Goal: Find specific page/section: Find specific page/section

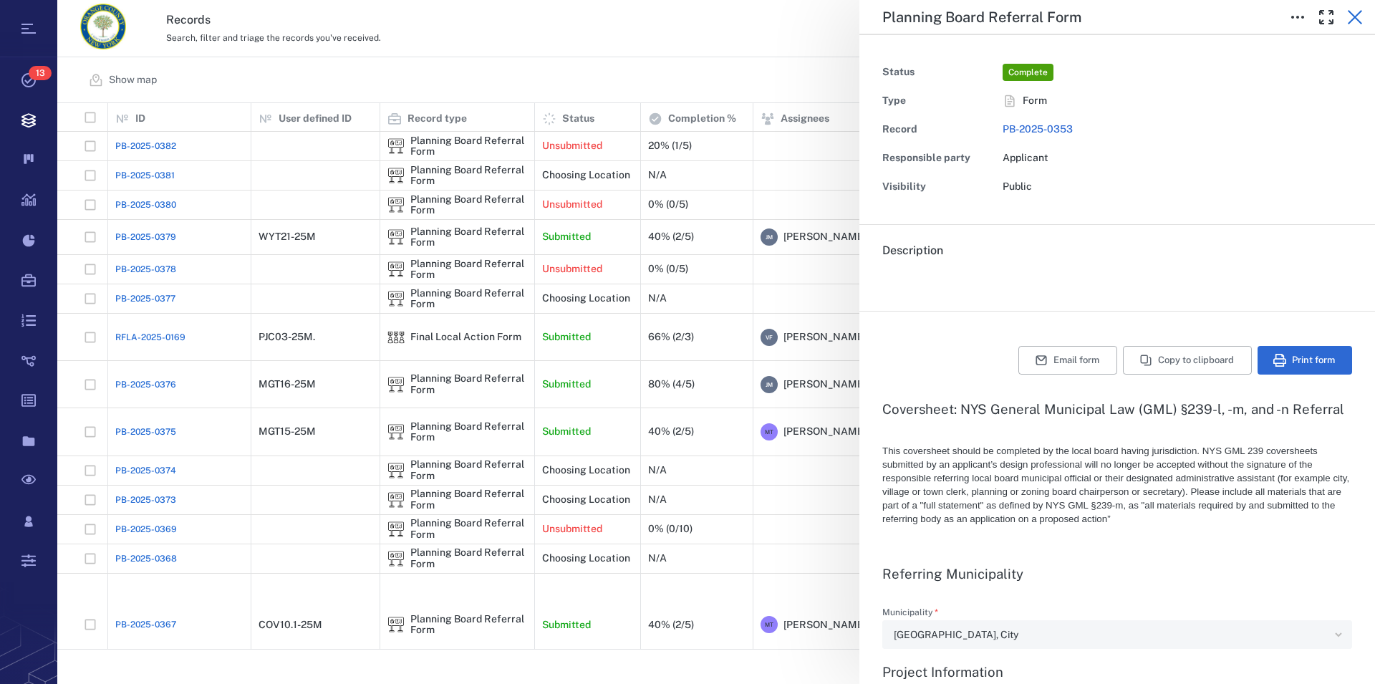
click at [1357, 18] on icon "button" at bounding box center [1354, 17] width 17 height 17
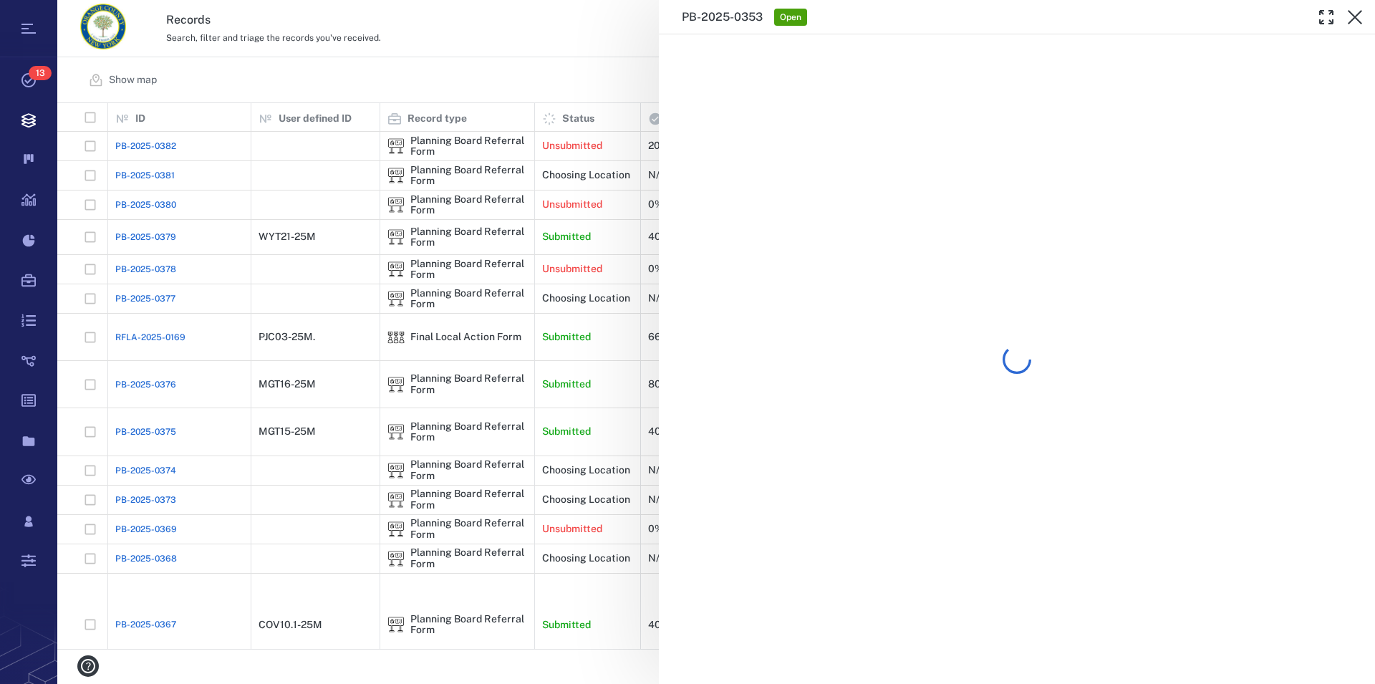
click at [1357, 18] on icon "button" at bounding box center [1354, 17] width 17 height 17
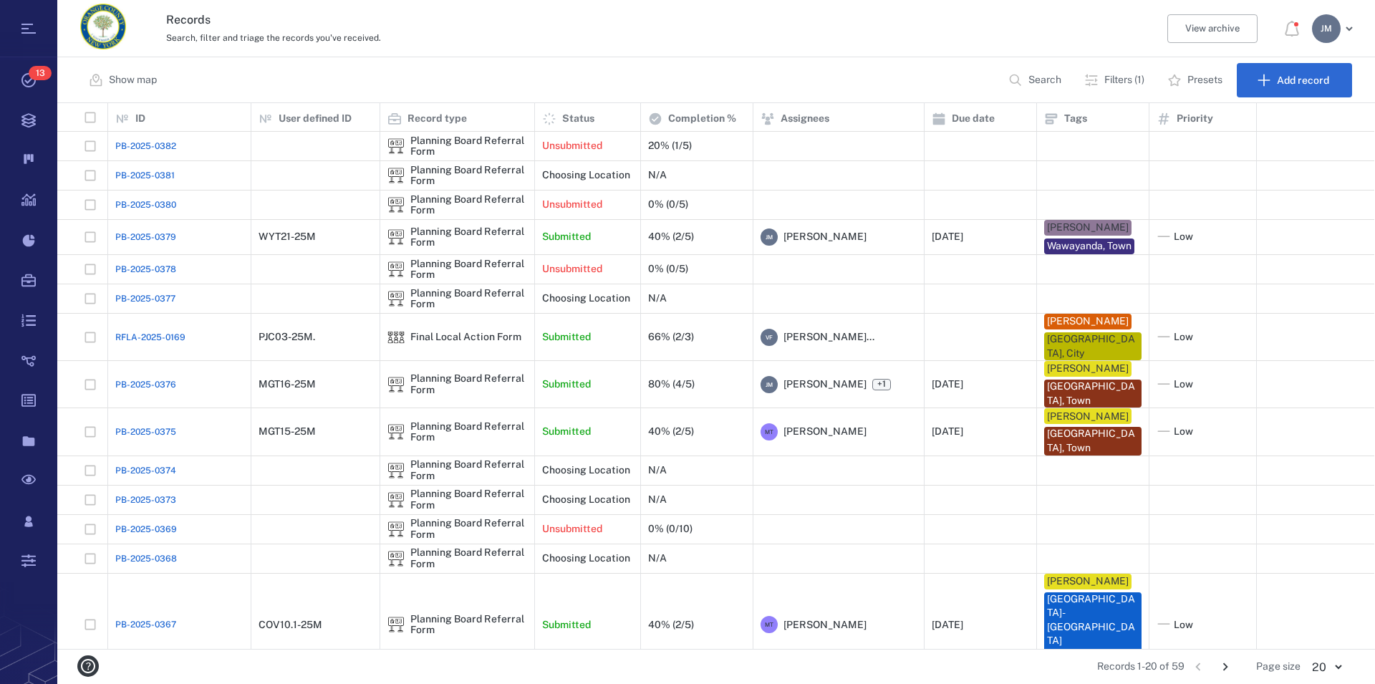
click at [1116, 86] on p "Filters (1)" at bounding box center [1124, 80] width 40 height 14
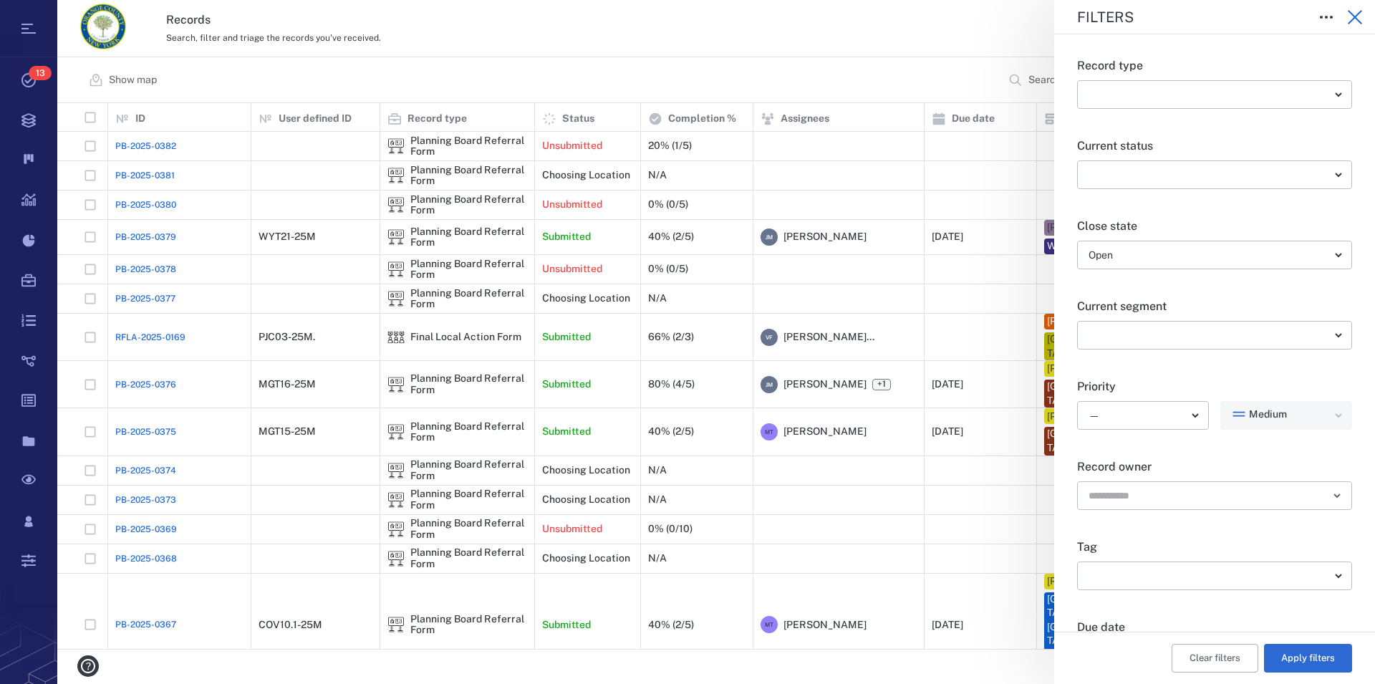
click at [1354, 24] on icon "button" at bounding box center [1354, 17] width 17 height 17
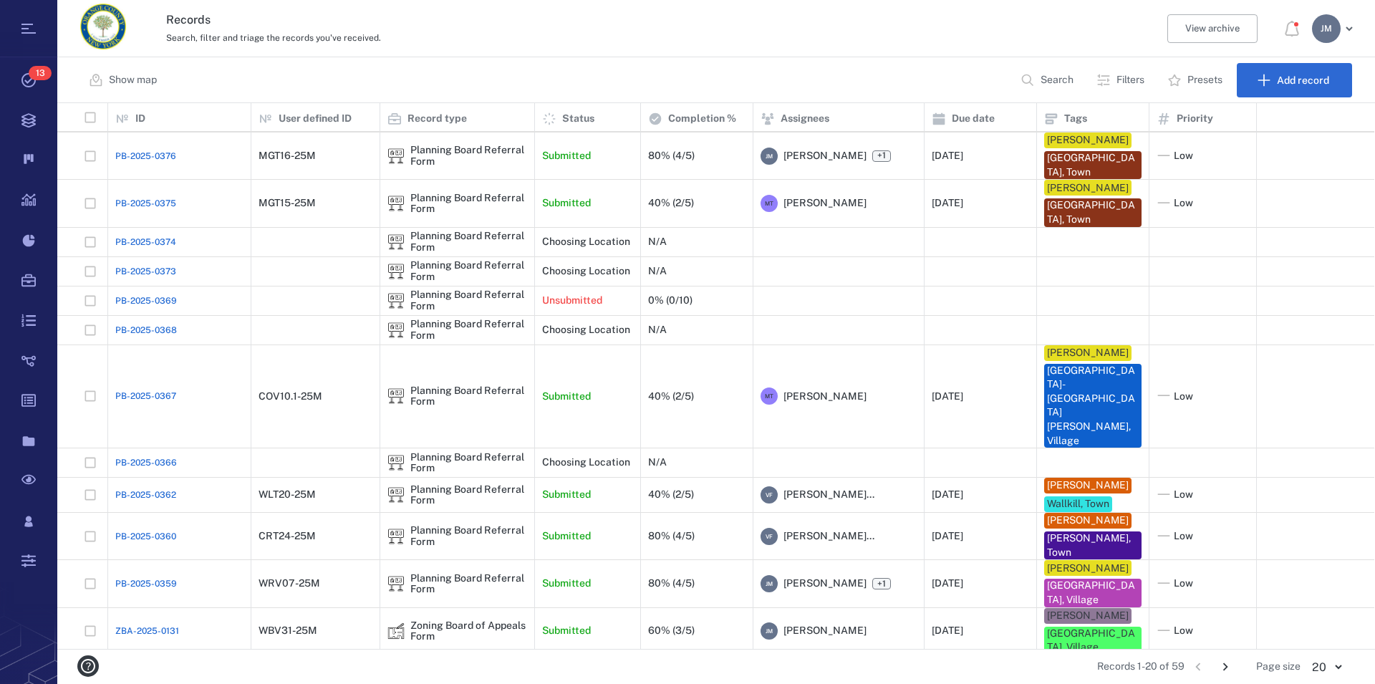
scroll to position [226, 0]
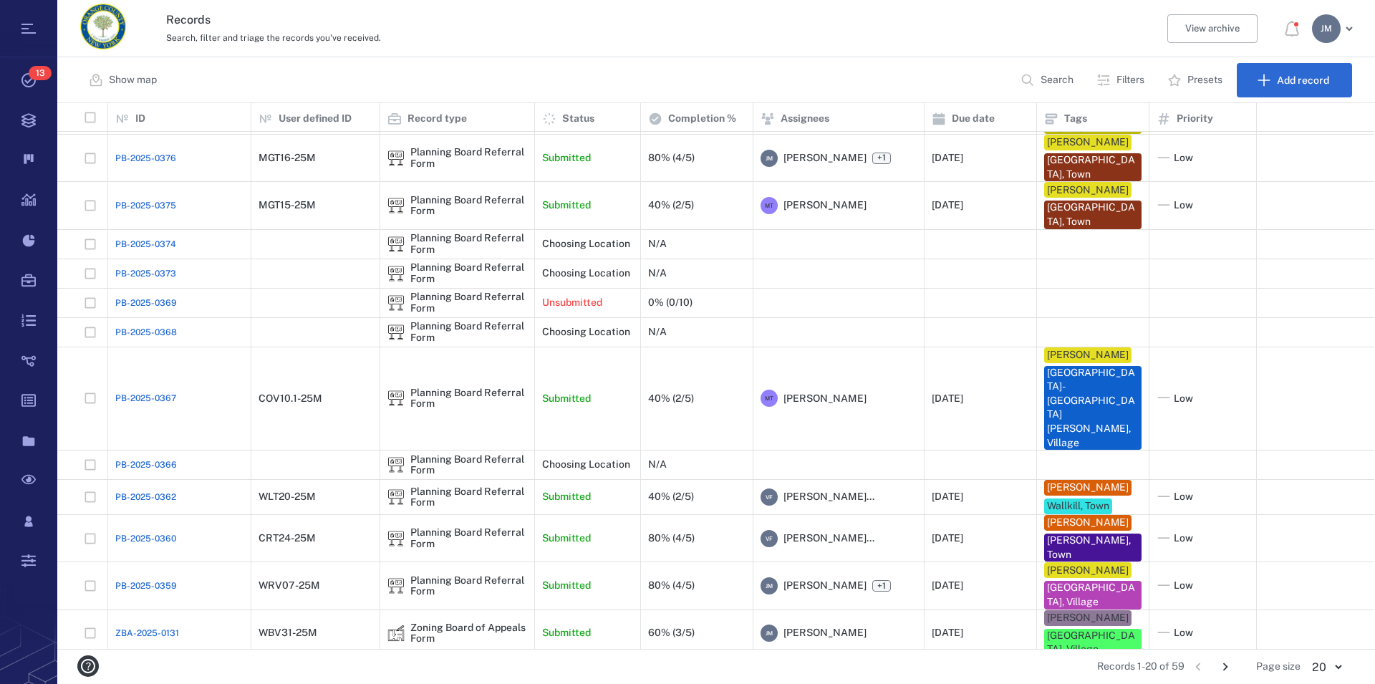
click at [1223, 665] on icon "Go to next page" at bounding box center [1225, 667] width 16 height 16
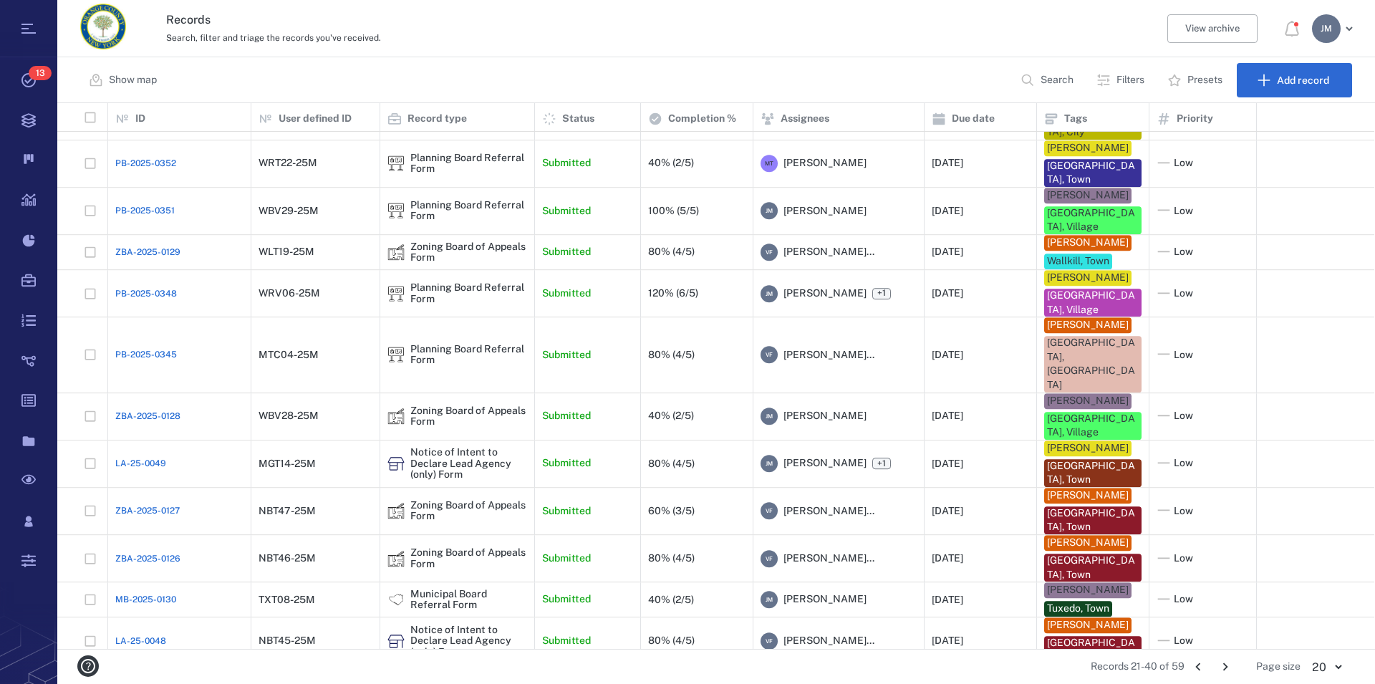
scroll to position [334, 0]
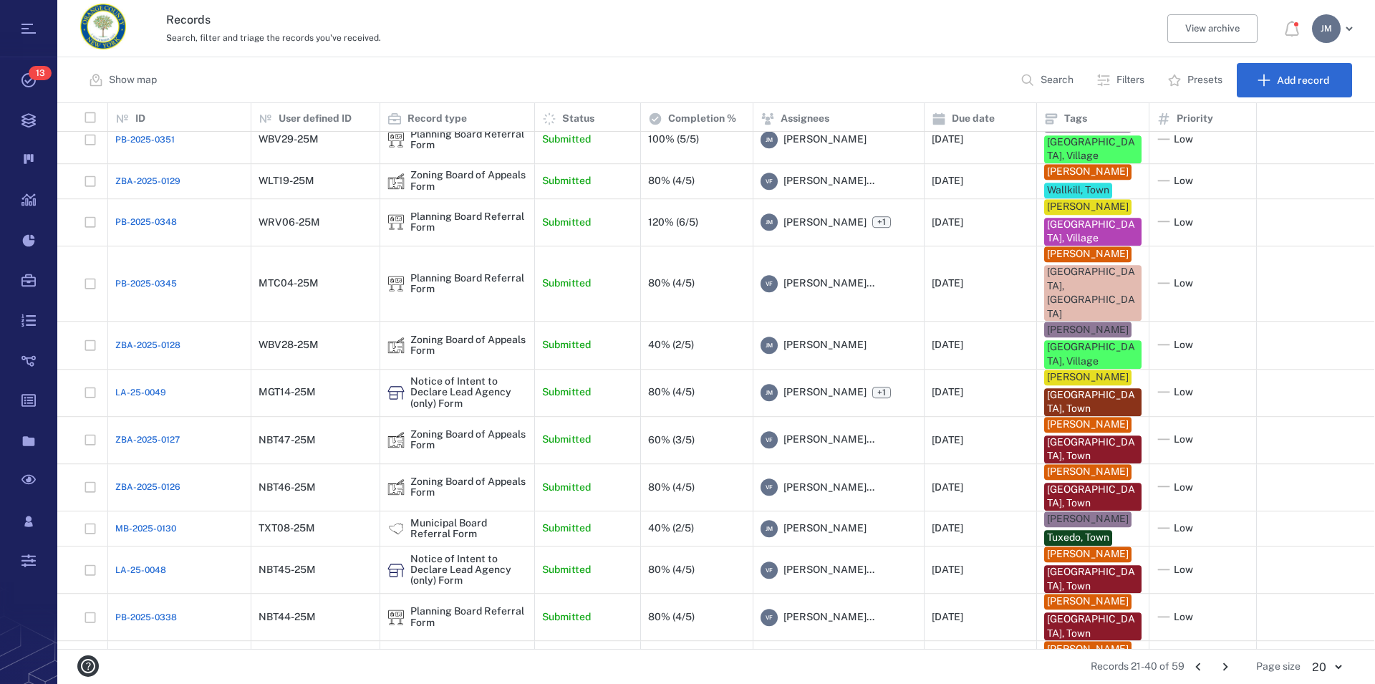
click at [1221, 667] on icon "Go to next page" at bounding box center [1225, 667] width 16 height 16
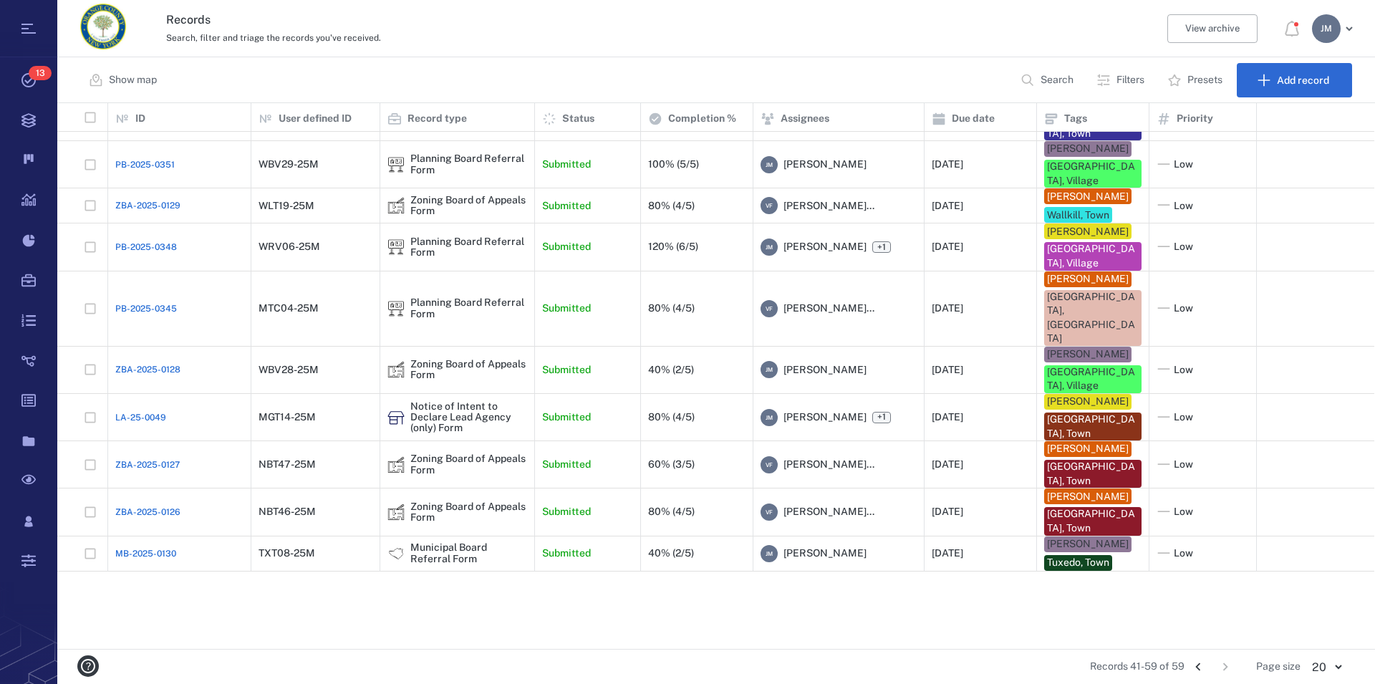
scroll to position [0, 0]
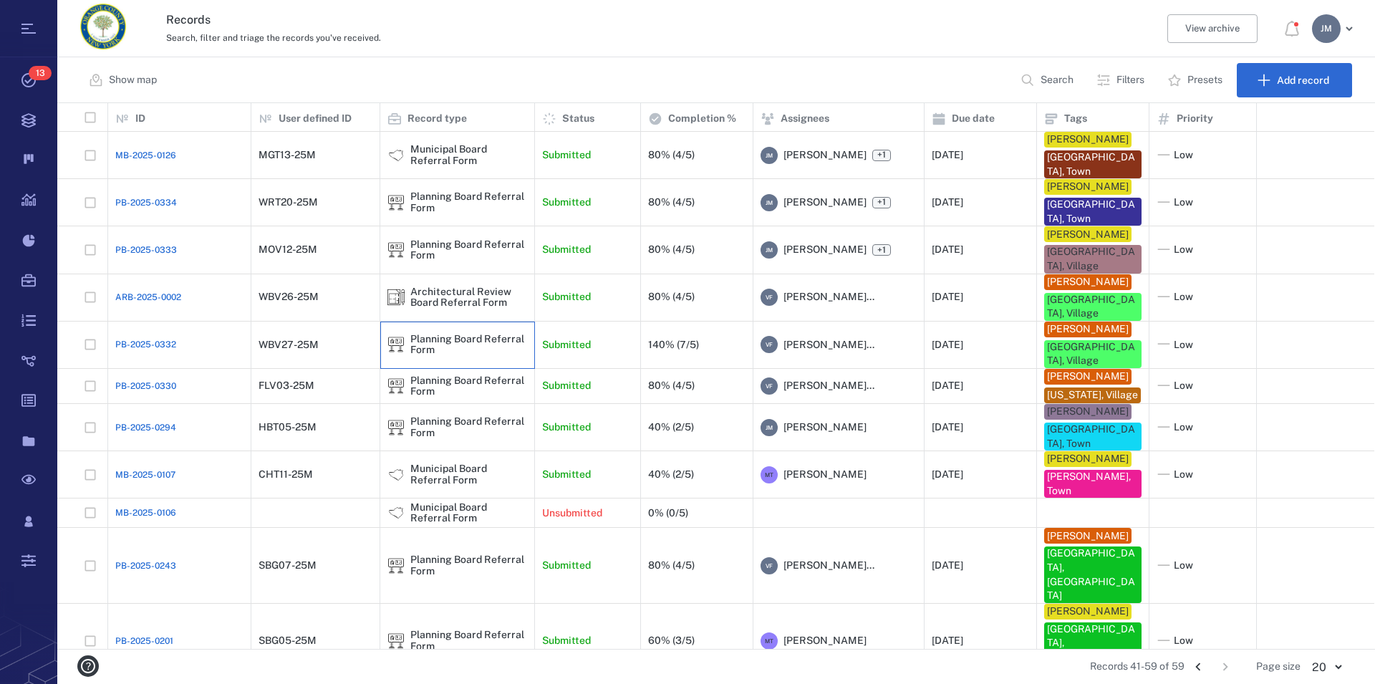
click at [430, 347] on div "Planning Board Referral Form" at bounding box center [468, 345] width 117 height 22
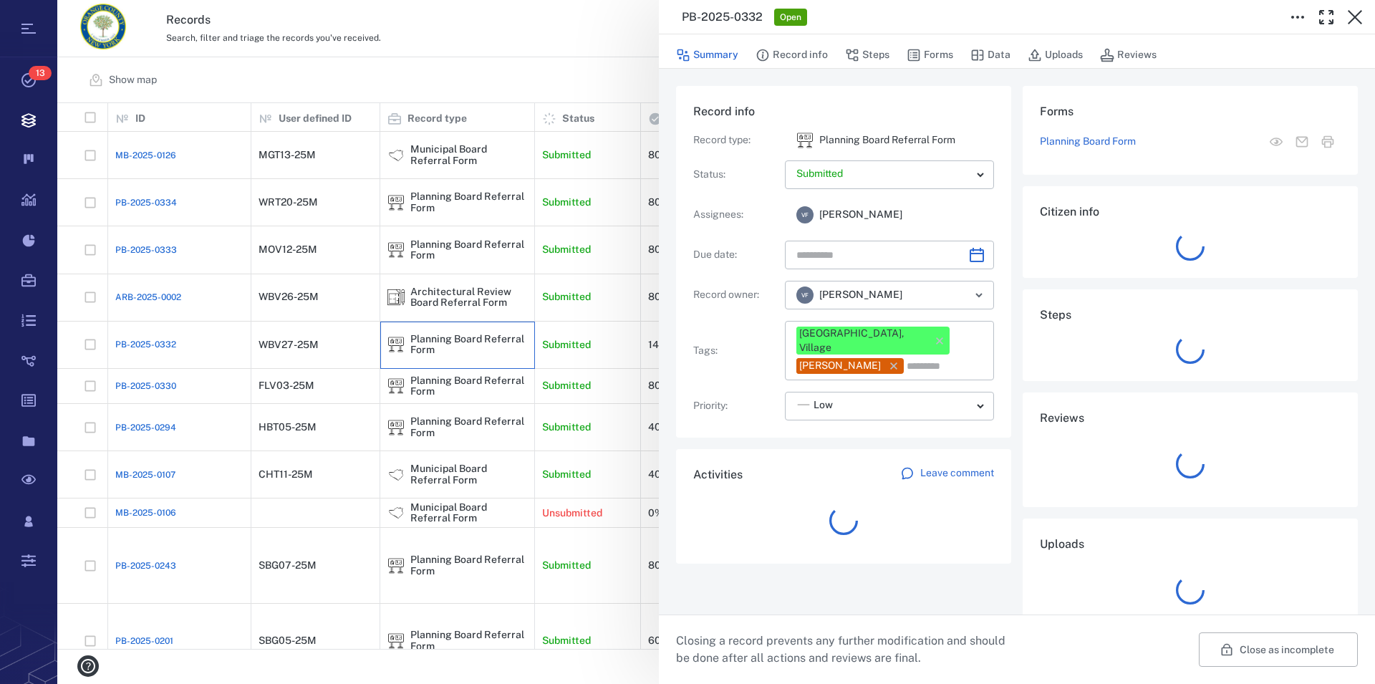
type input "**********"
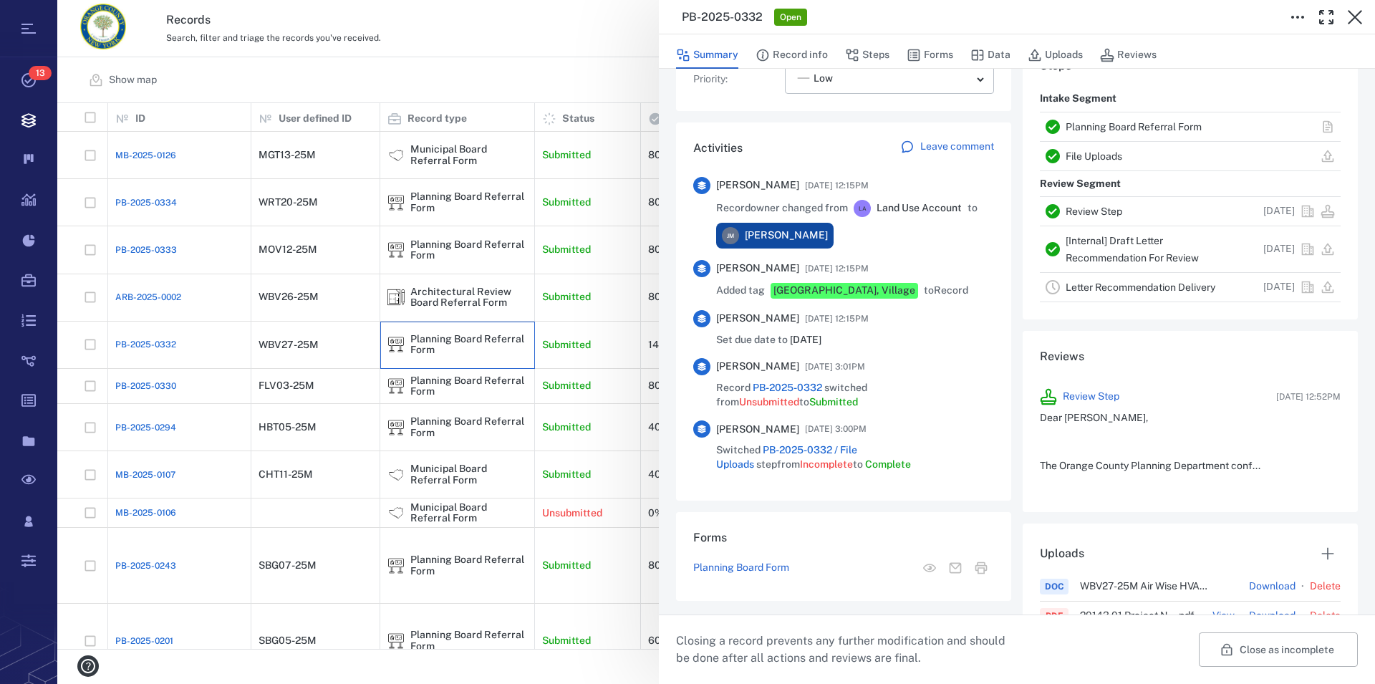
scroll to position [245, 0]
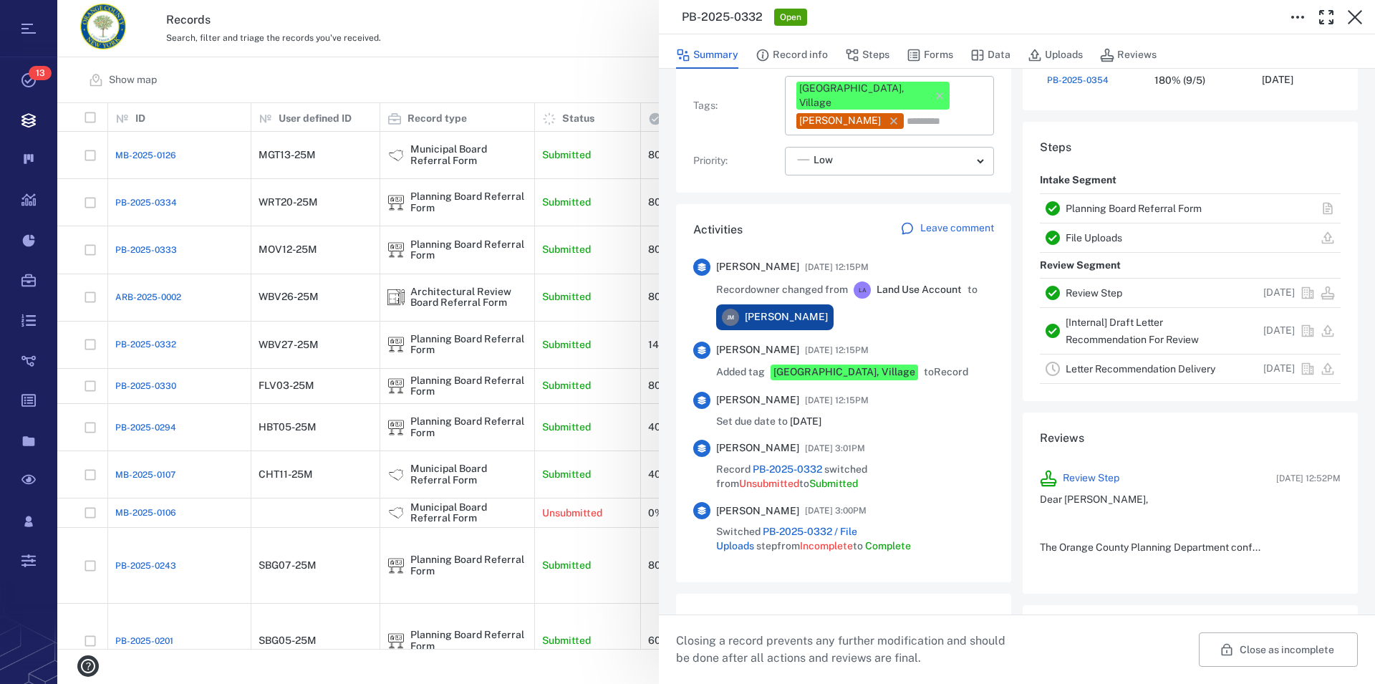
click at [1136, 206] on link "Planning Board Referral Form" at bounding box center [1134, 208] width 136 height 11
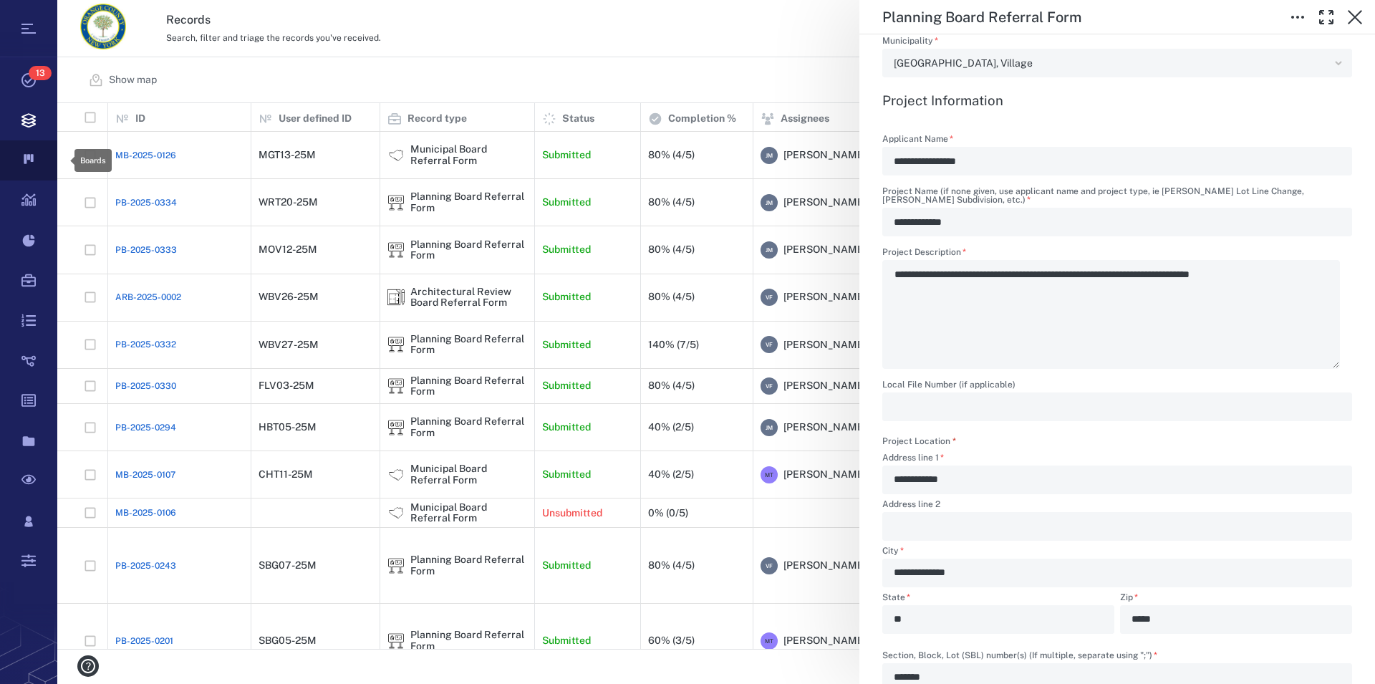
scroll to position [534, 1305]
click at [1351, 12] on icon "button" at bounding box center [1355, 17] width 14 height 14
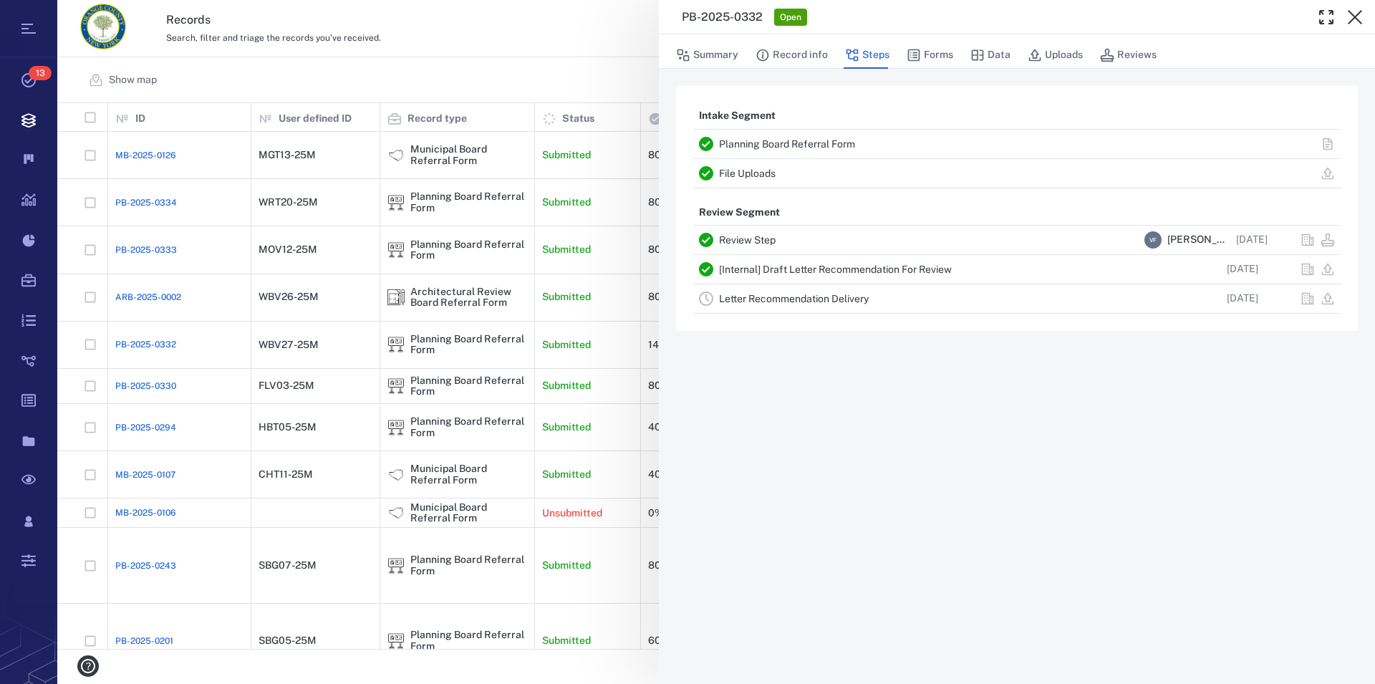
click at [1351, 12] on icon "button" at bounding box center [1355, 17] width 14 height 14
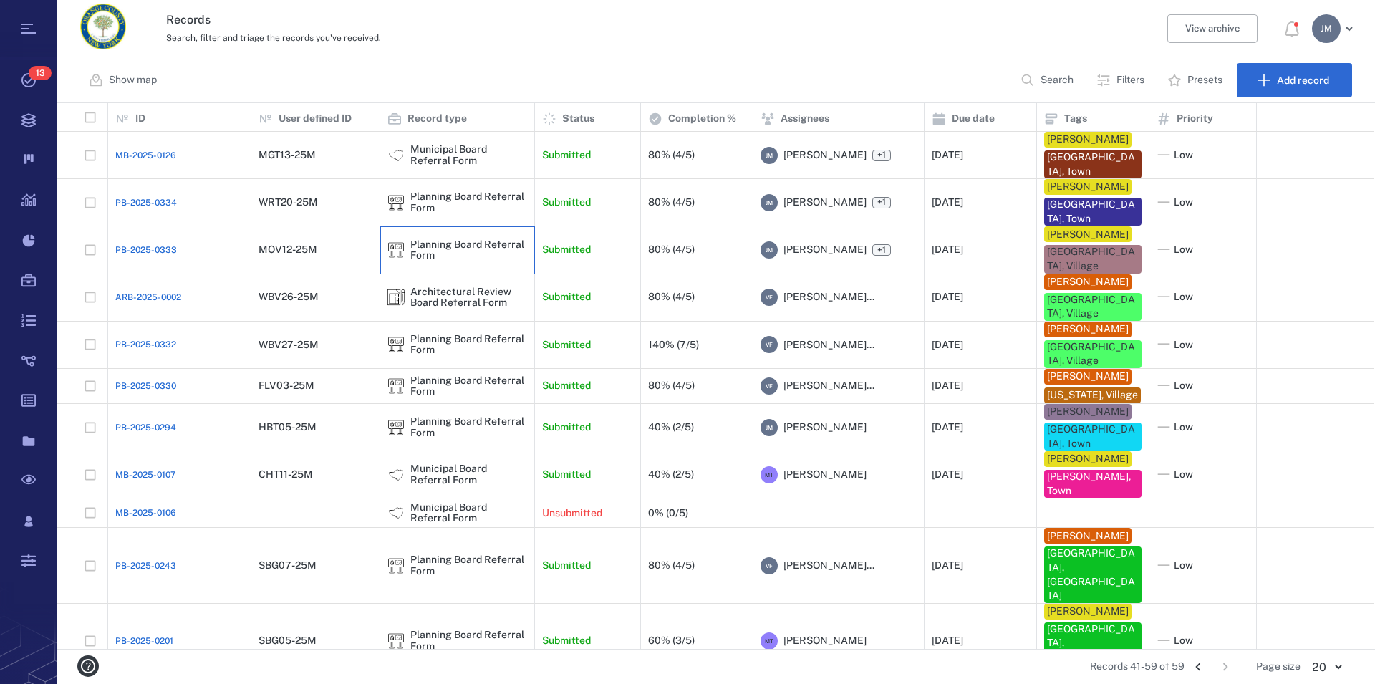
click at [433, 254] on div "Planning Board Referral Form" at bounding box center [468, 250] width 117 height 22
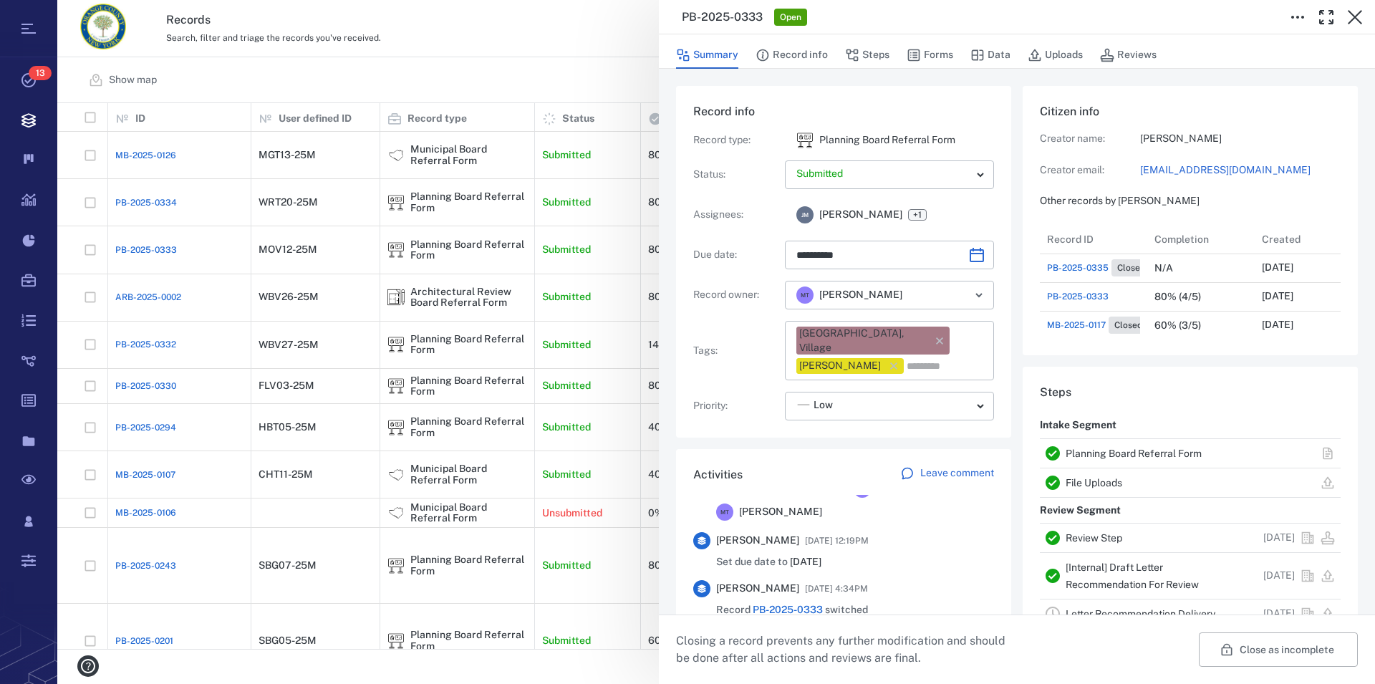
click at [1122, 453] on link "Planning Board Referral Form" at bounding box center [1134, 453] width 136 height 11
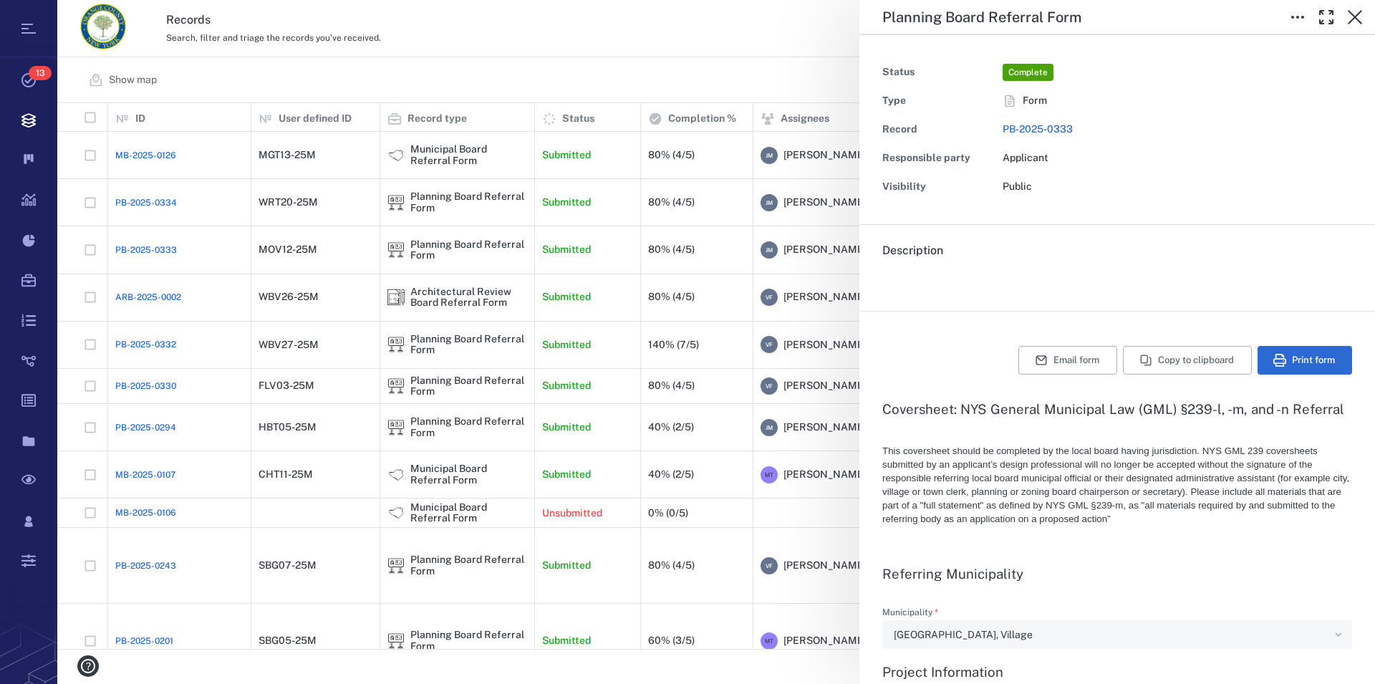
type textarea "*"
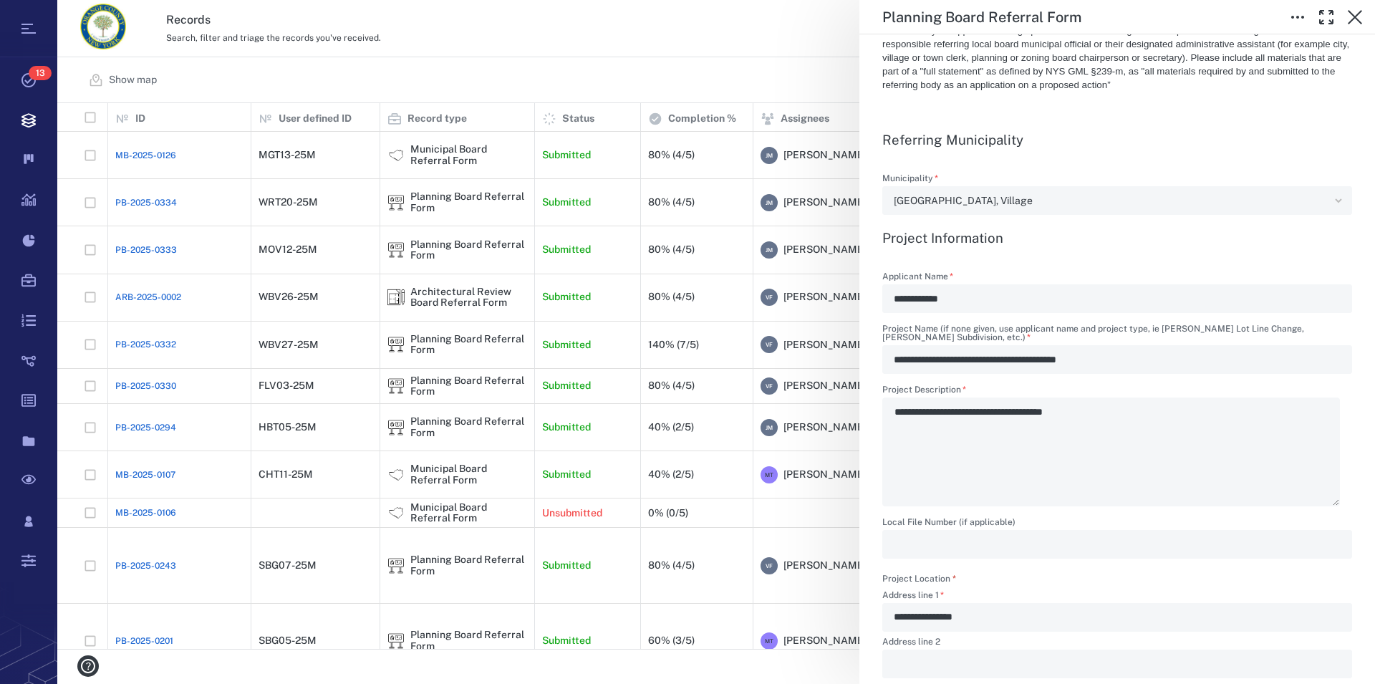
scroll to position [408, 0]
